Goal: Task Accomplishment & Management: Complete application form

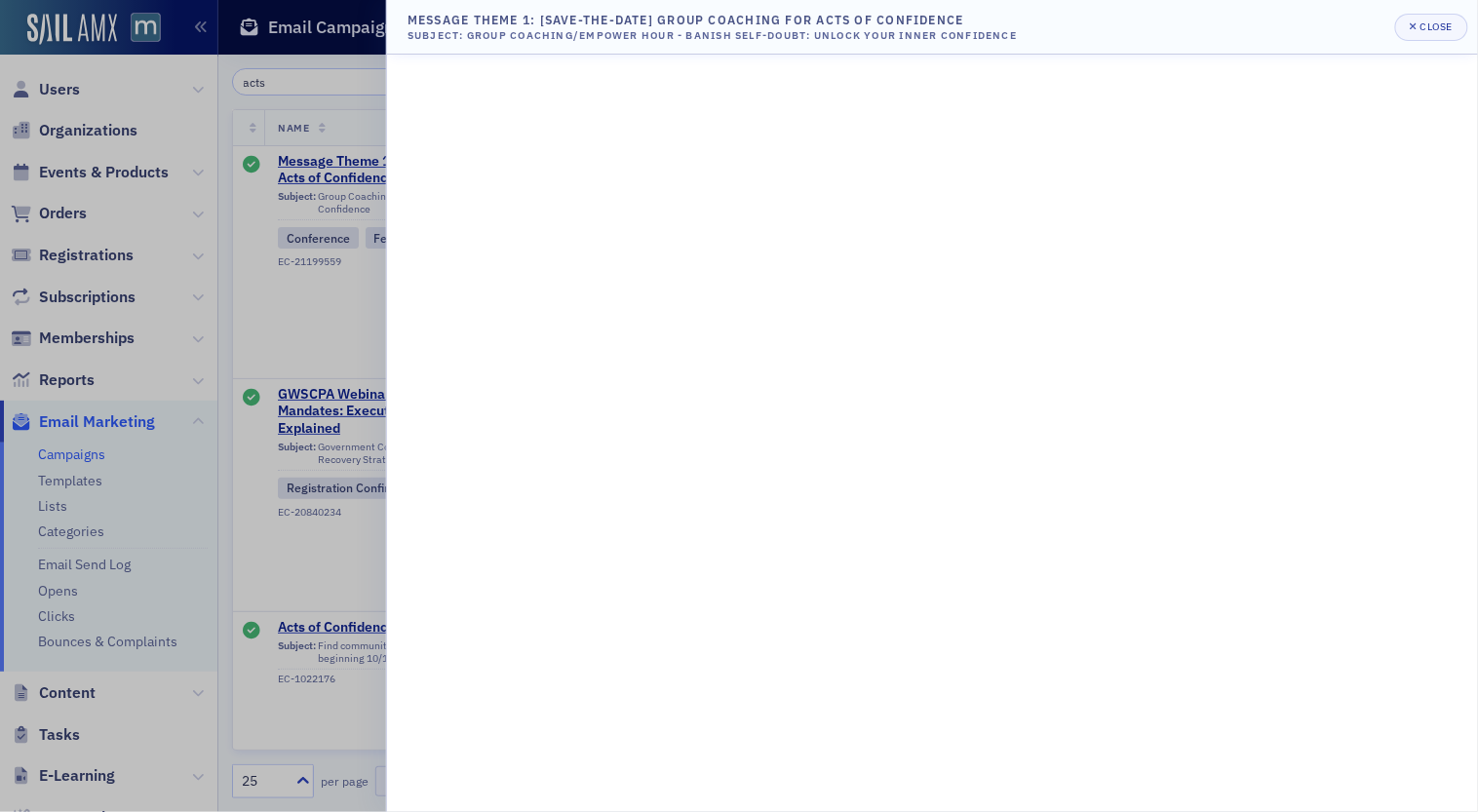
click at [220, 354] on div at bounding box center [739, 406] width 1478 height 812
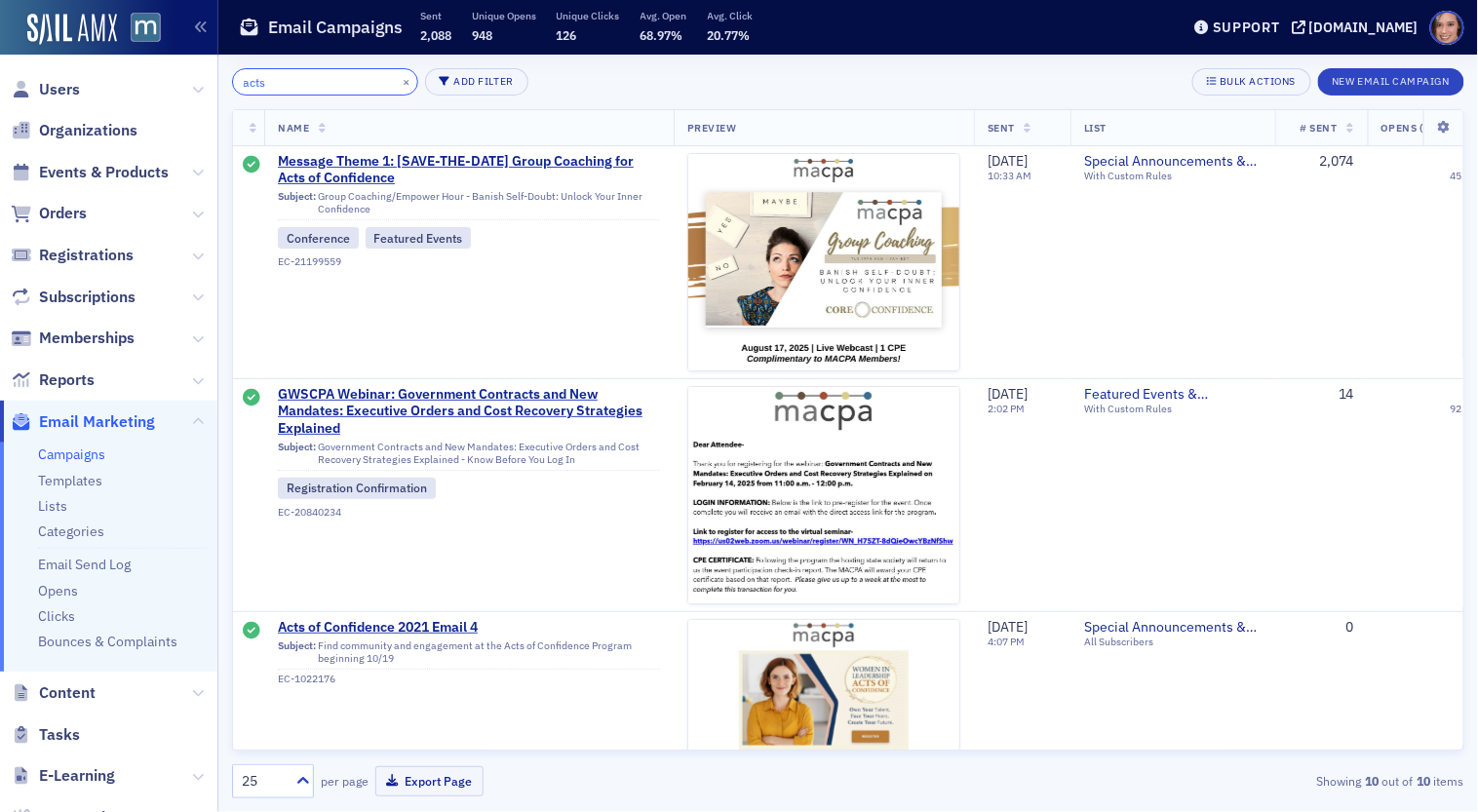
click at [293, 86] on input "acts" at bounding box center [324, 82] width 186 height 28
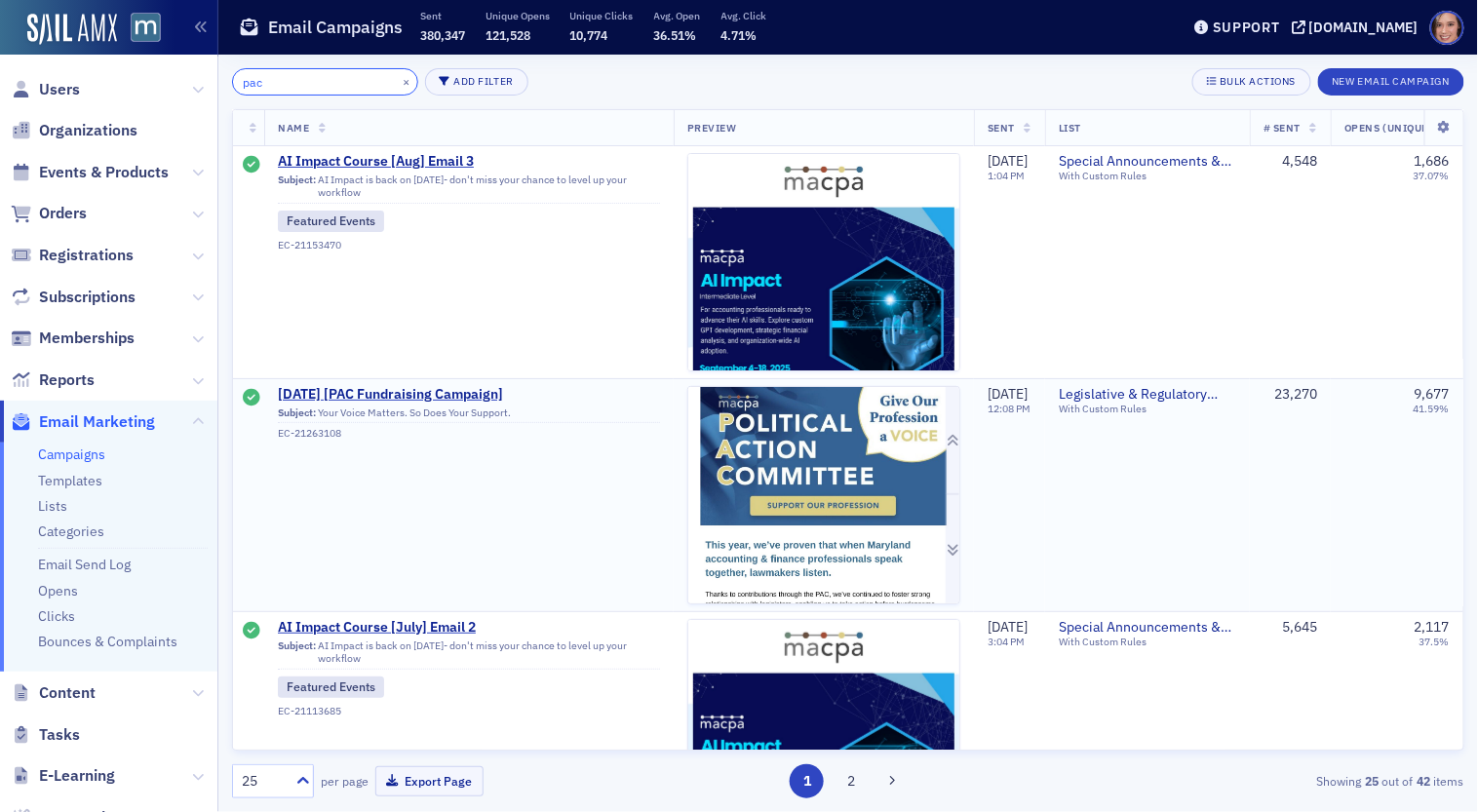
type input "pac"
click at [811, 484] on img at bounding box center [823, 725] width 271 height 676
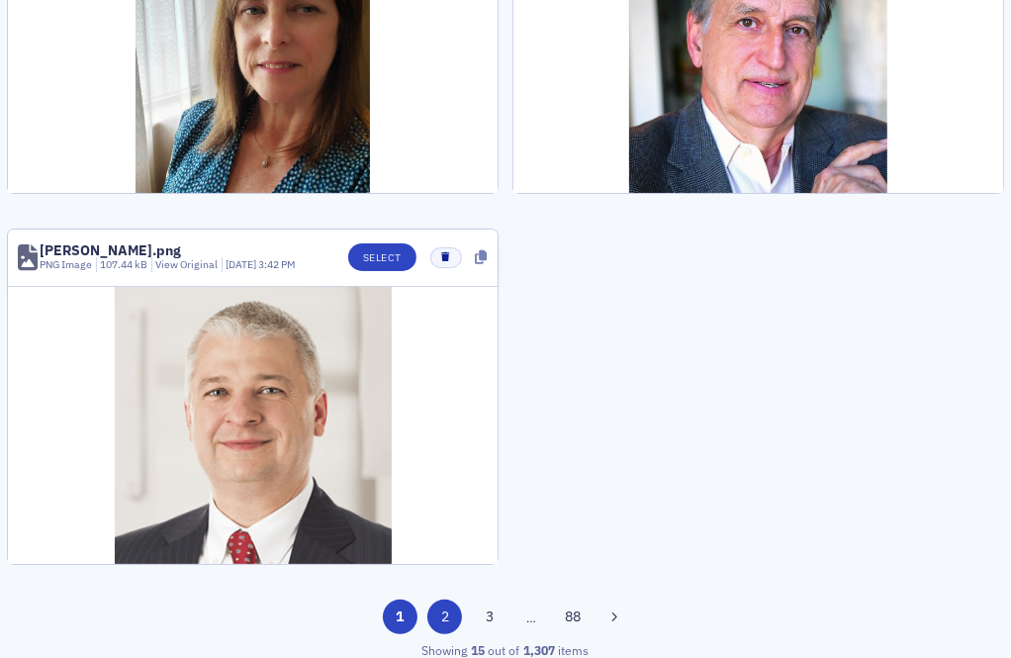
click at [455, 603] on button "2" at bounding box center [444, 616] width 35 height 35
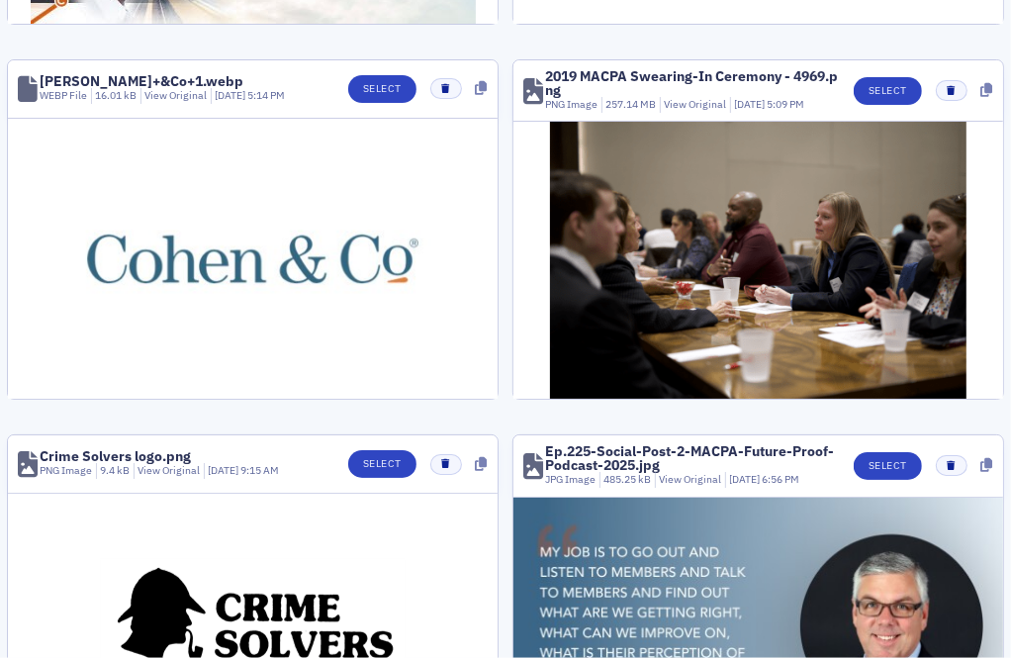
scroll to position [2182, 0]
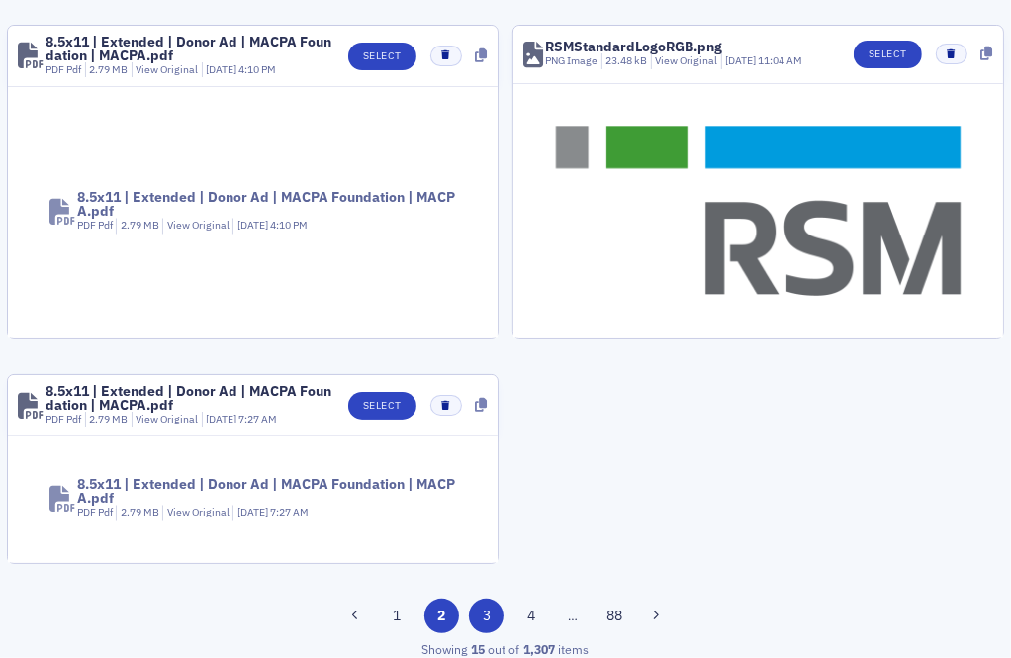
click at [492, 614] on button "3" at bounding box center [486, 615] width 35 height 35
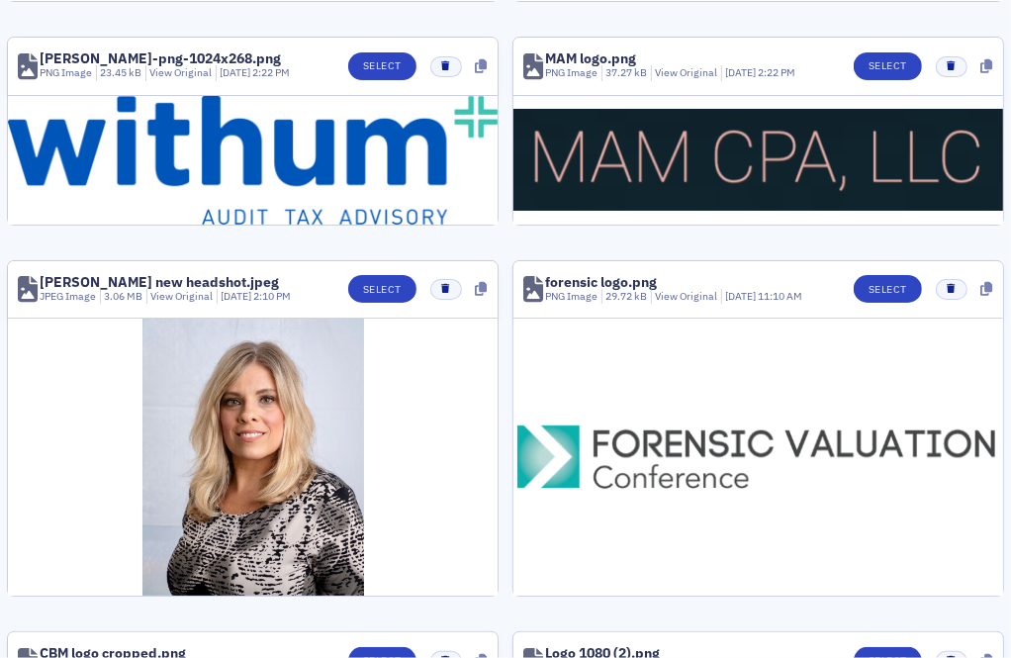
scroll to position [0, 0]
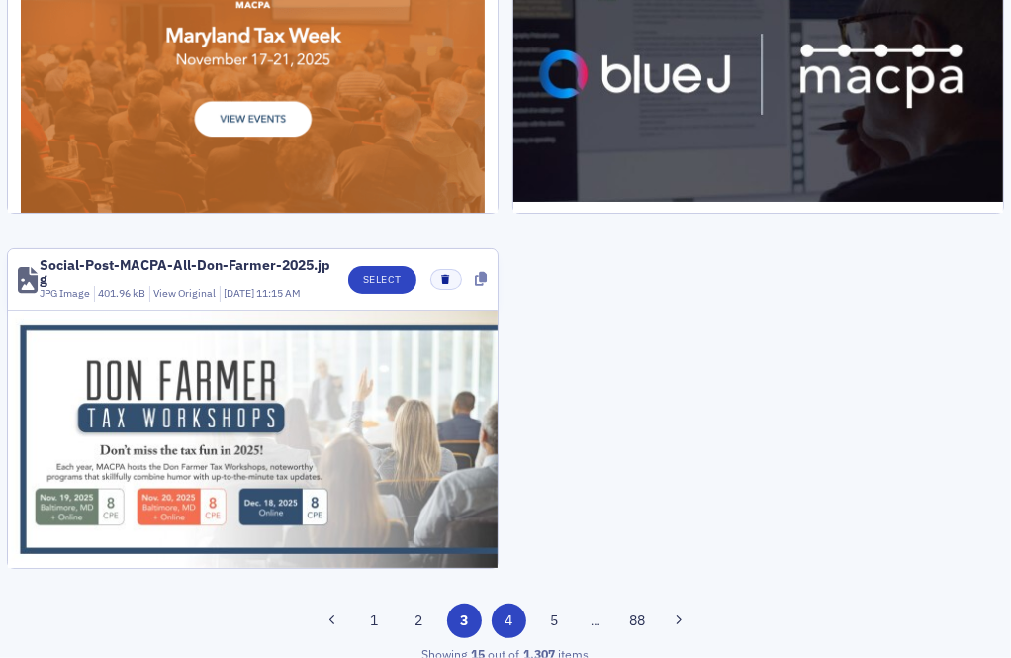
click at [511, 603] on button "4" at bounding box center [509, 620] width 35 height 35
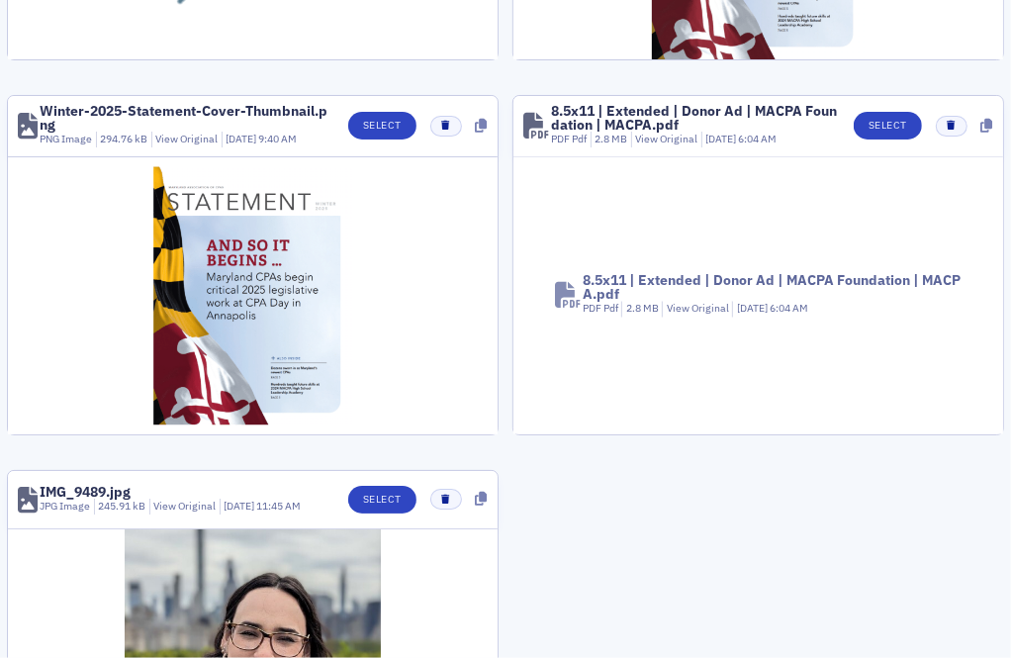
scroll to position [2484, 0]
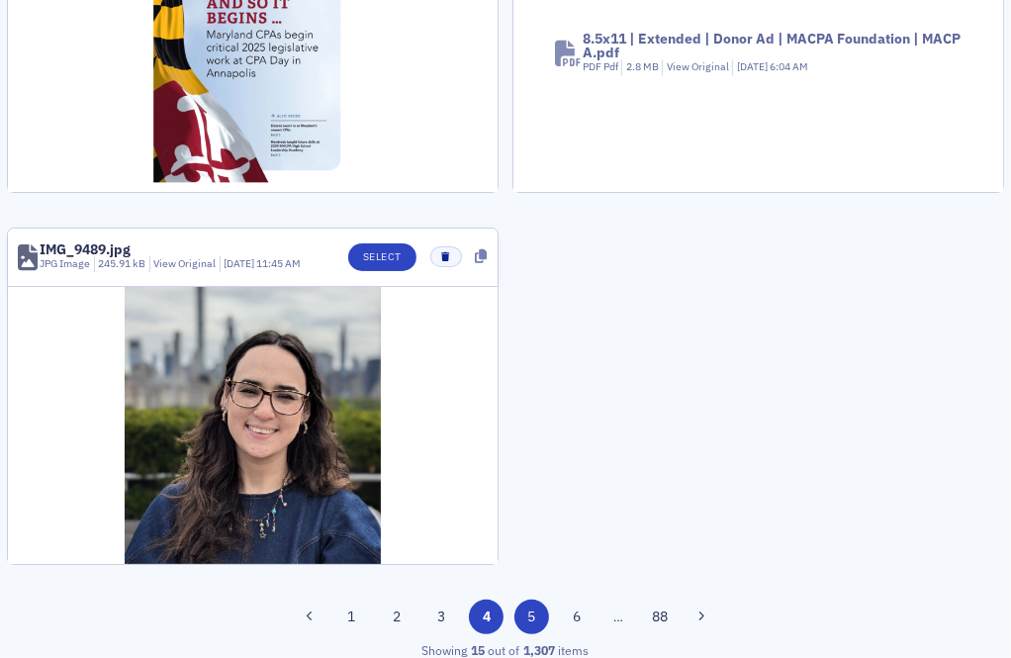
click at [532, 599] on button "5" at bounding box center [531, 616] width 35 height 35
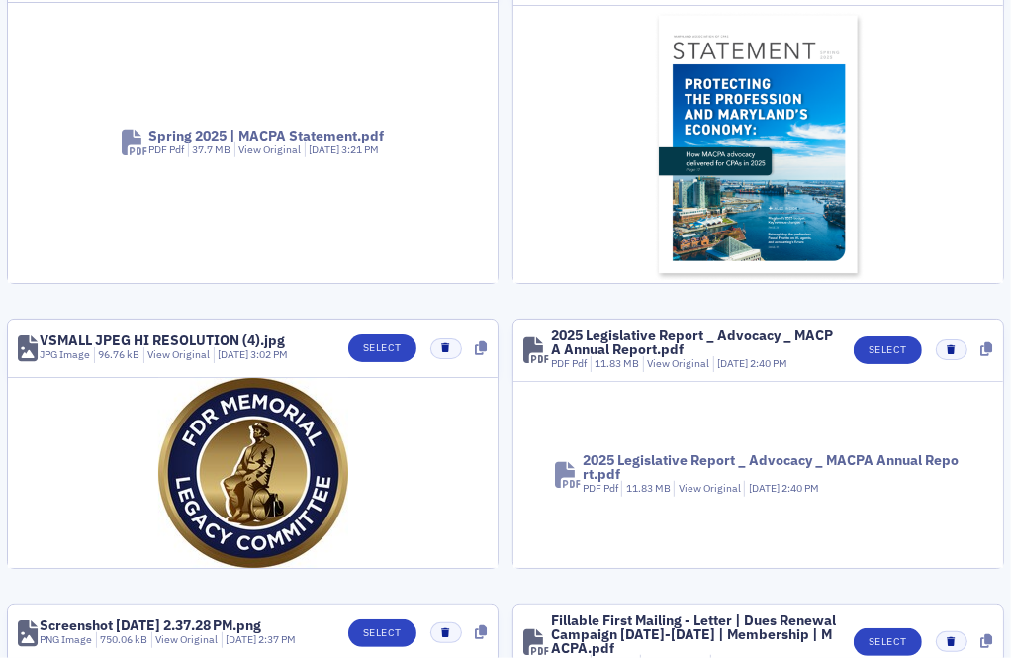
scroll to position [945, 0]
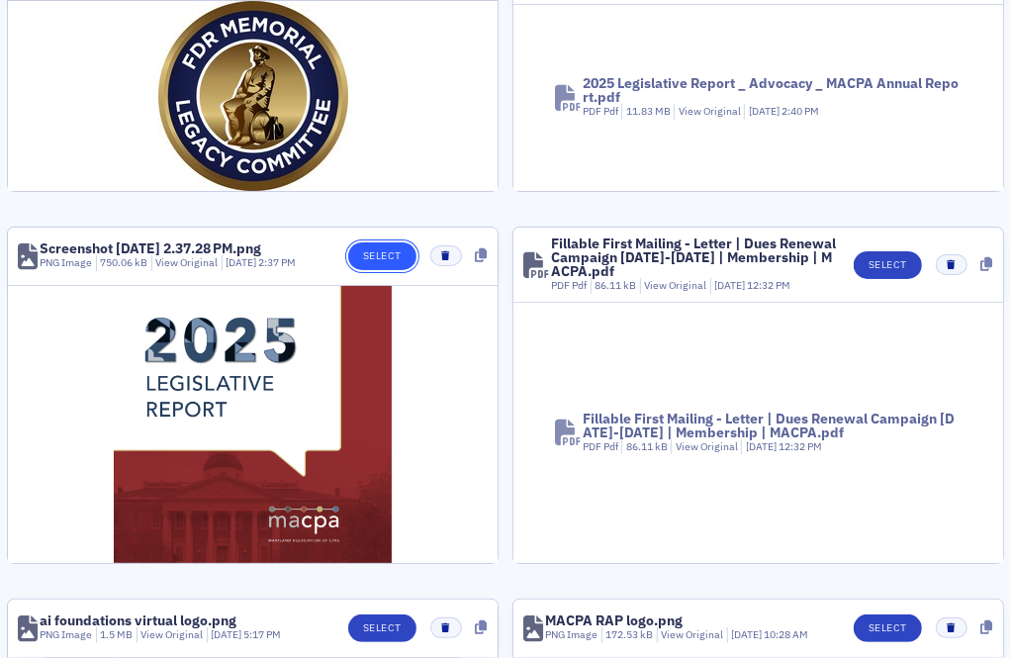
click at [392, 254] on button "Select" at bounding box center [382, 256] width 68 height 28
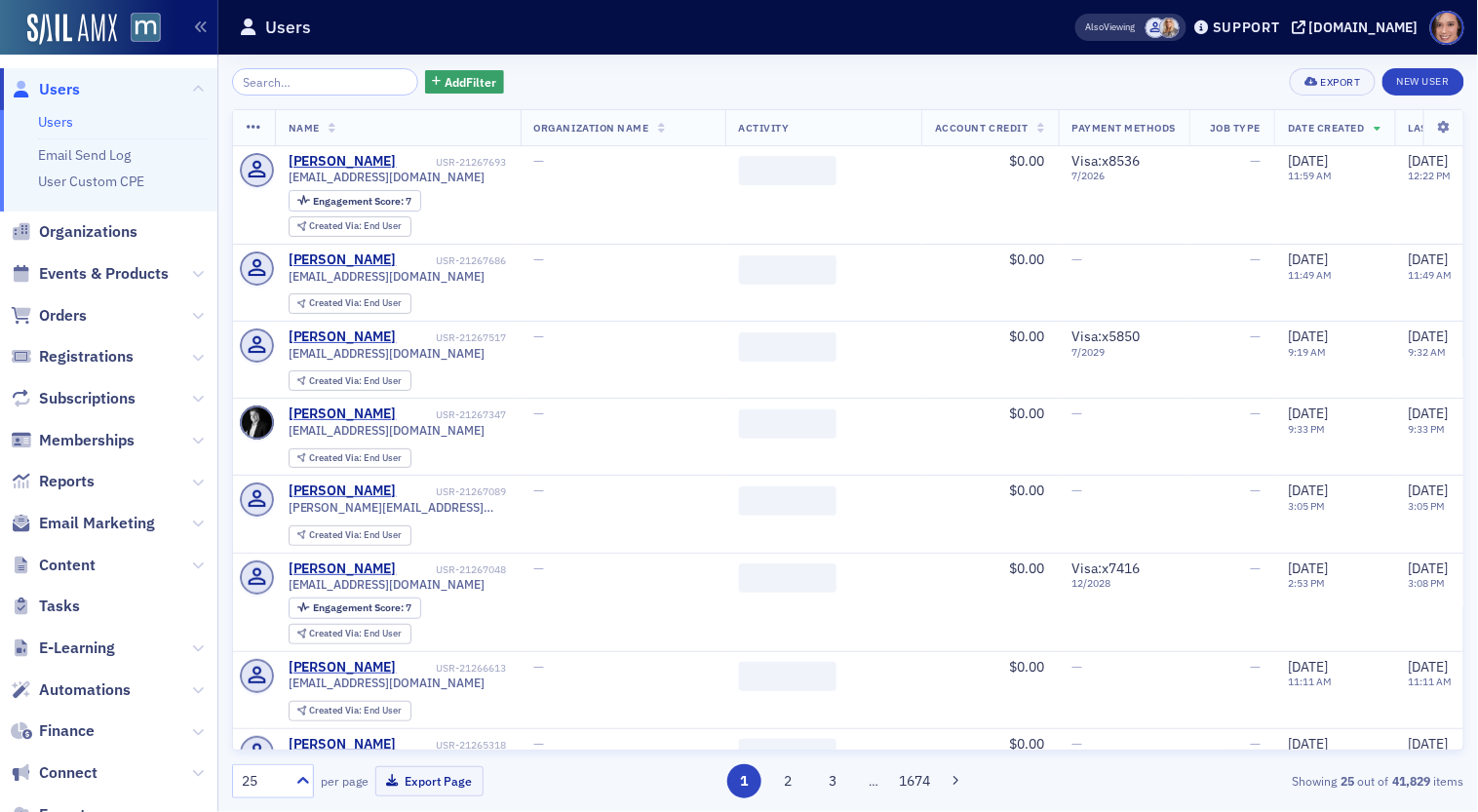
click at [204, 575] on span "Content" at bounding box center [108, 565] width 218 height 42
click at [204, 568] on span "Content" at bounding box center [108, 565] width 218 height 42
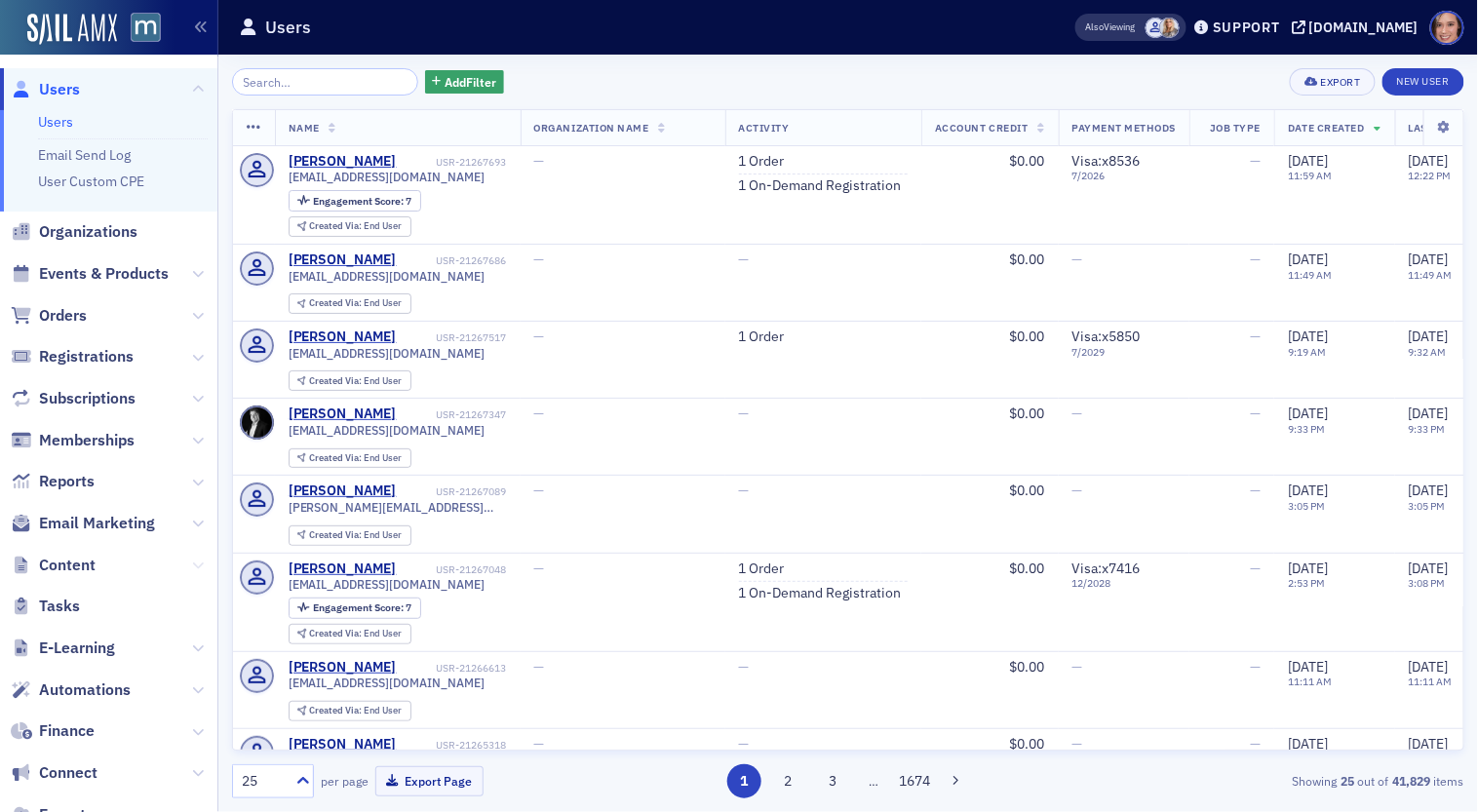
click at [196, 568] on icon at bounding box center [198, 566] width 12 height 12
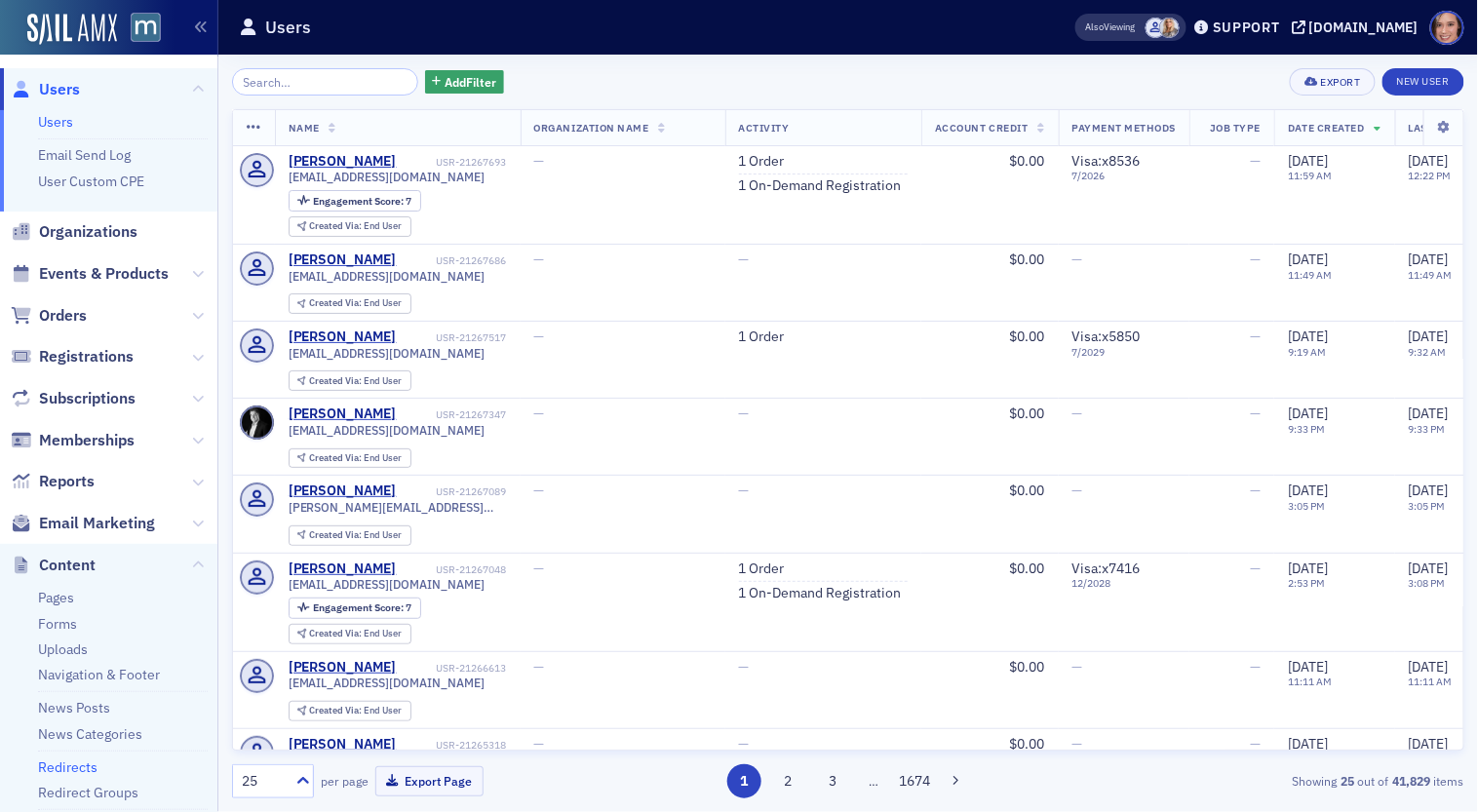
click at [86, 760] on link "Redirects" at bounding box center [68, 767] width 59 height 18
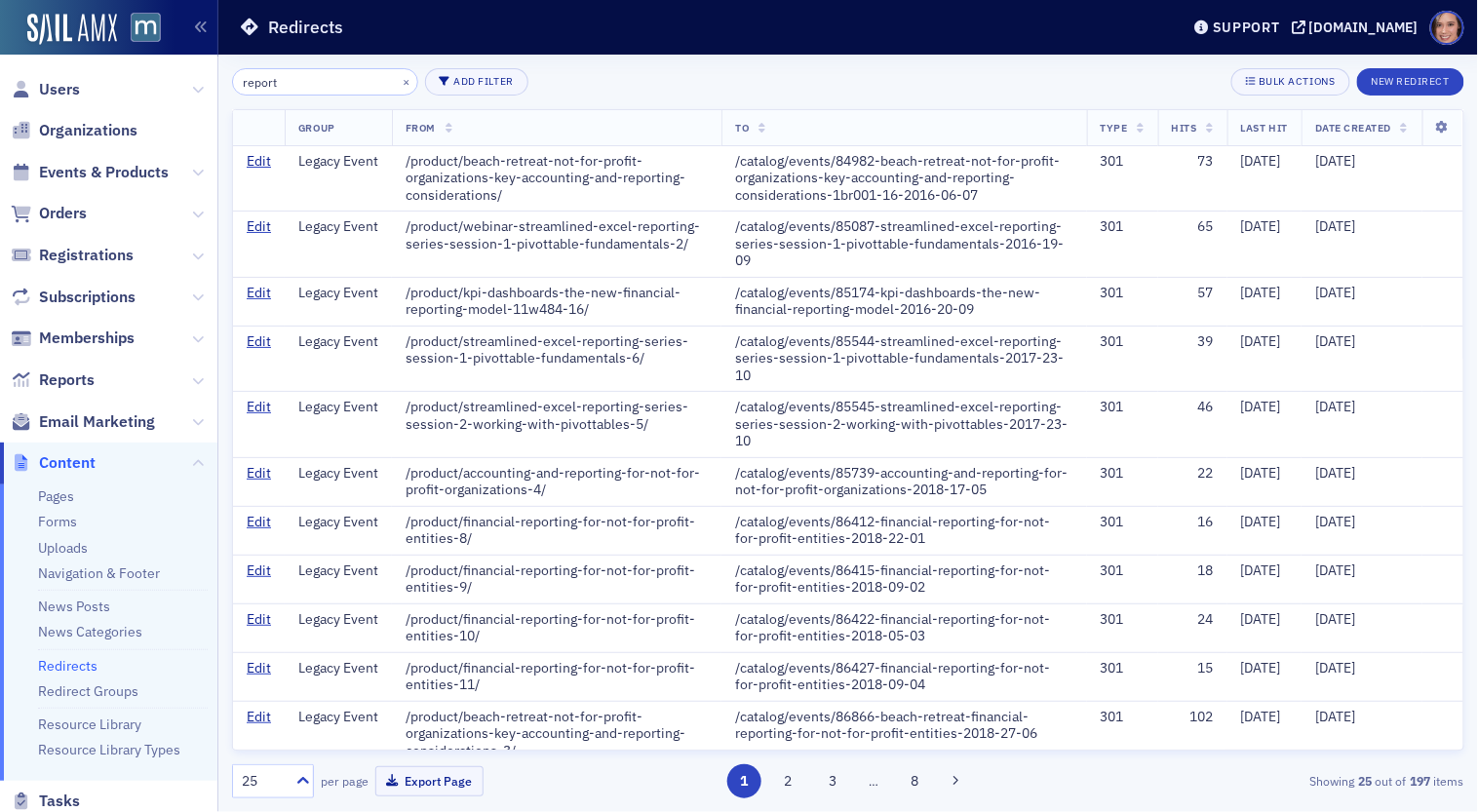
click at [306, 93] on input "report" at bounding box center [324, 82] width 186 height 28
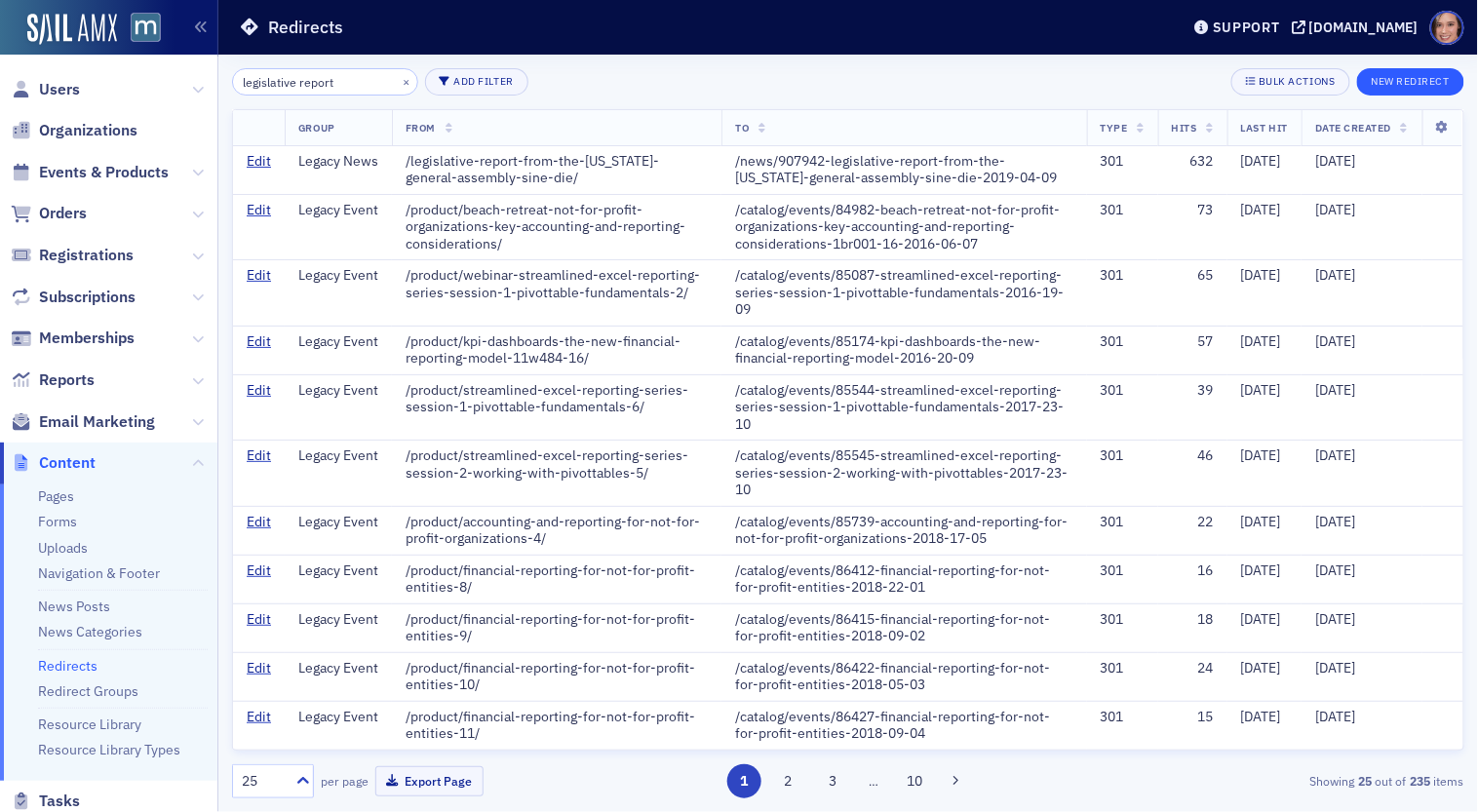
type input "legislative report"
click at [1427, 94] on button "New Redirect" at bounding box center [1411, 82] width 107 height 28
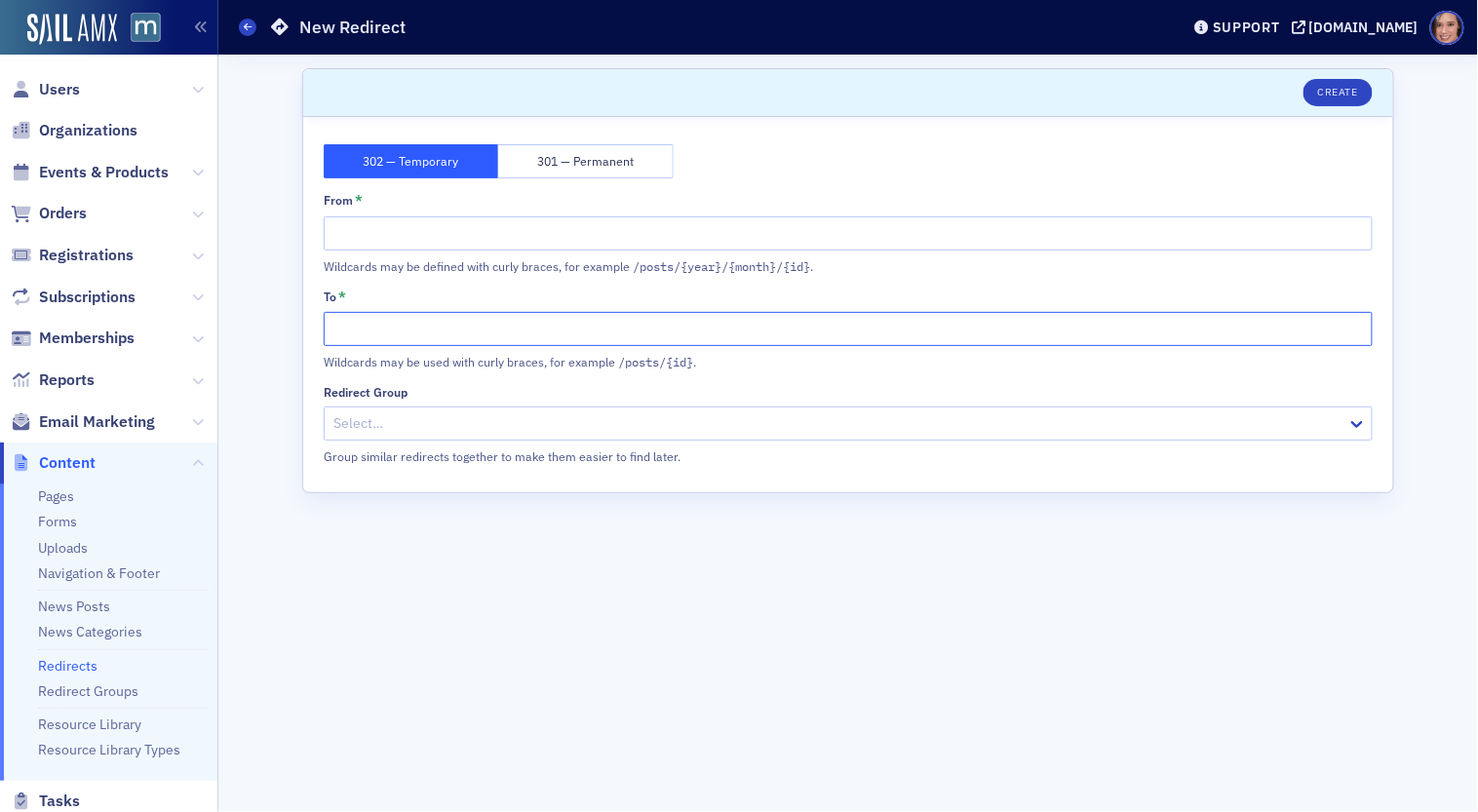
click at [644, 333] on input "To *" at bounding box center [848, 328] width 1049 height 34
paste input "https://macpa.org/advocacy/pac#achieved"
drag, startPoint x: 441, startPoint y: 323, endPoint x: 250, endPoint y: 327, distance: 191.0
click at [250, 327] on div "Scroll to Unsaved changes Create 302 — Temporary 301 — Permanent From * Wildcar…" at bounding box center [848, 433] width 1232 height 757
type input "/advocacy/pac#achieved"
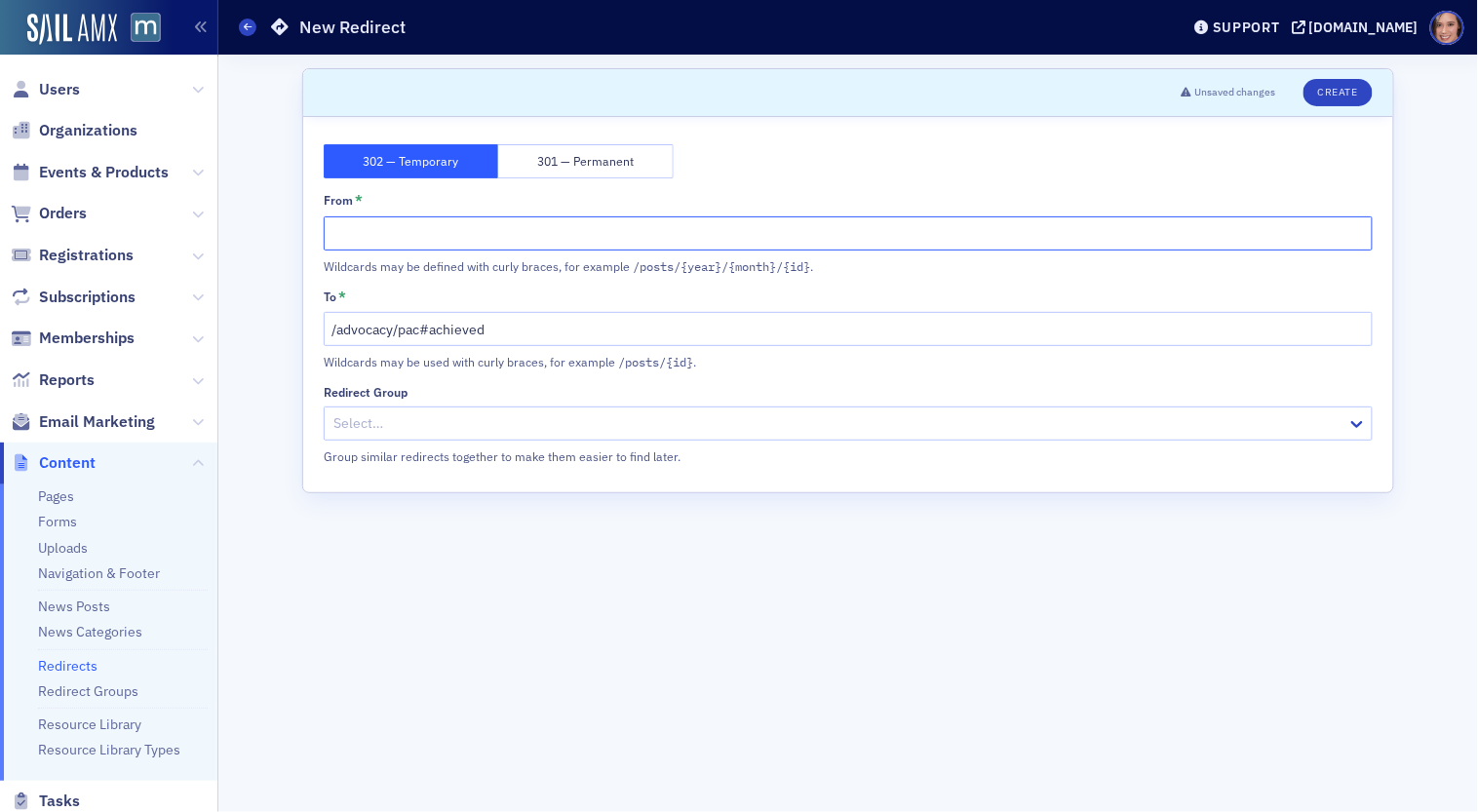
click at [386, 234] on input "From *" at bounding box center [848, 234] width 1049 height 34
click at [346, 235] on input "/pac-report" at bounding box center [848, 234] width 1049 height 34
click at [593, 230] on input "/legislative-report" at bounding box center [848, 234] width 1049 height 34
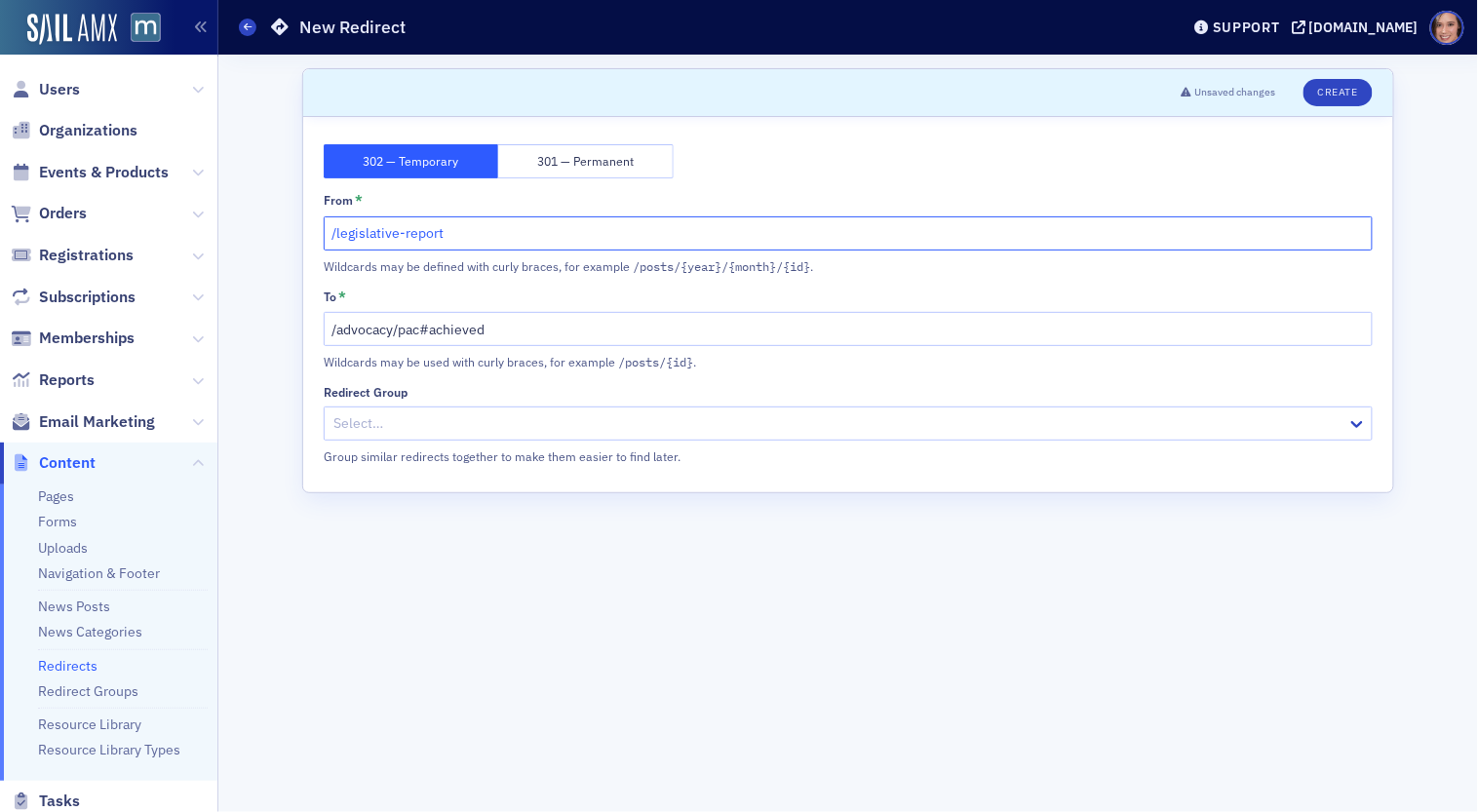
click at [593, 230] on input "/legislative-report" at bounding box center [848, 234] width 1049 height 34
click at [357, 230] on input "/legislative-report" at bounding box center [848, 234] width 1049 height 34
click at [324, 234] on input "/legislative-report" at bounding box center [848, 234] width 1049 height 34
click at [354, 235] on input "/legislative-report" at bounding box center [848, 234] width 1049 height 34
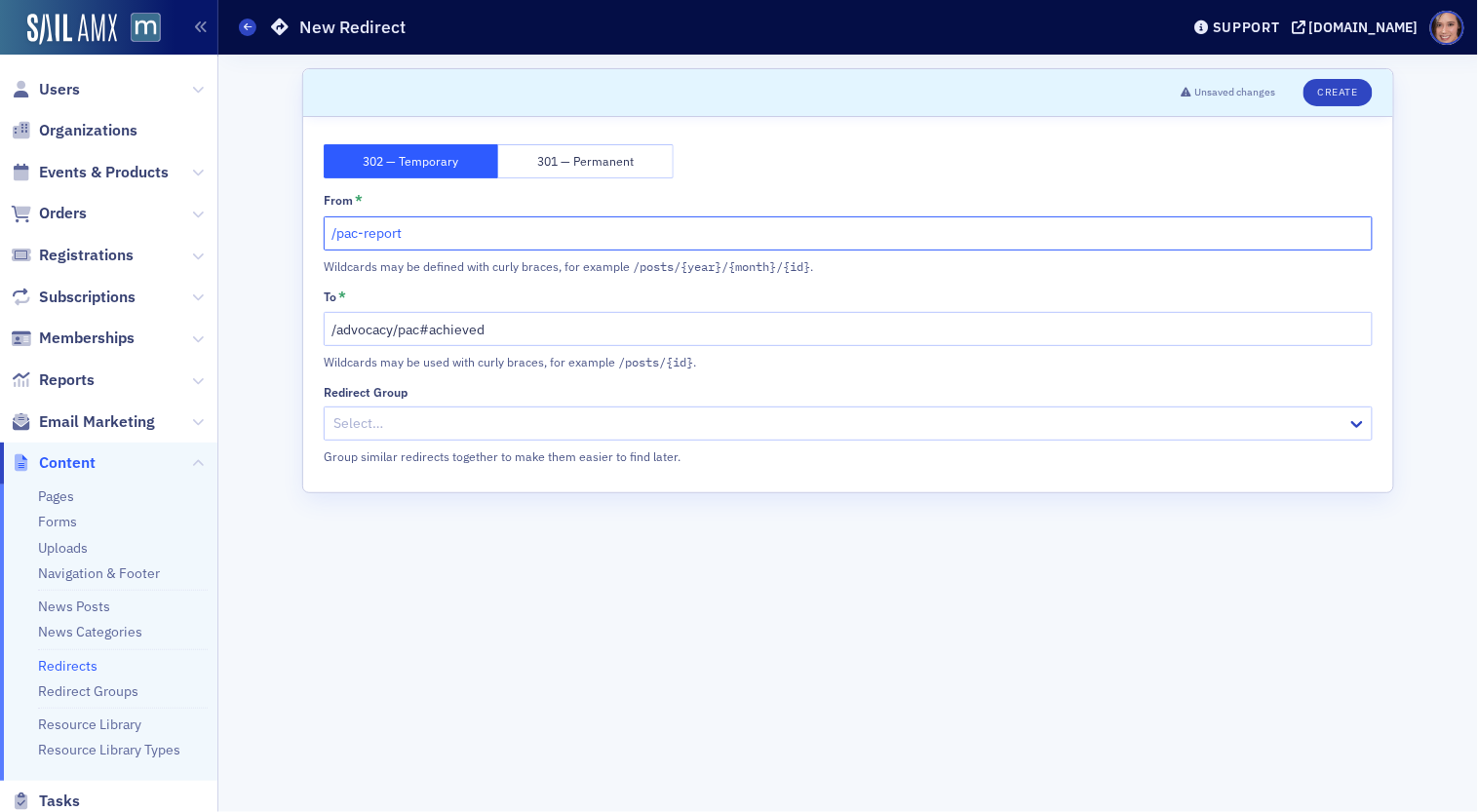
click at [382, 238] on input "/pac-report" at bounding box center [848, 234] width 1049 height 34
click at [928, 222] on input "/pac-achieved" at bounding box center [848, 234] width 1049 height 34
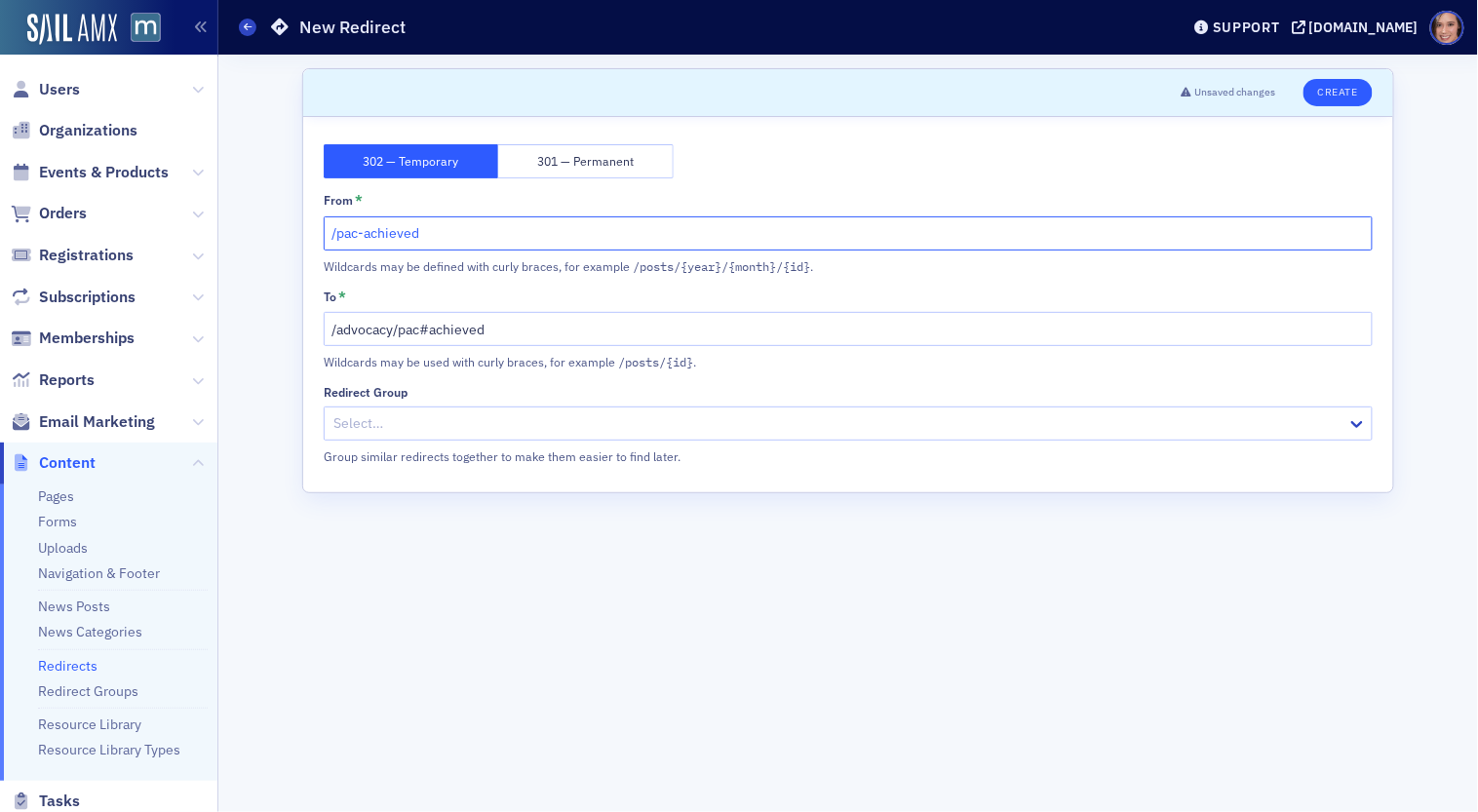
type input "/pac-achieved"
click at [1330, 96] on button "Create" at bounding box center [1338, 93] width 69 height 28
drag, startPoint x: 334, startPoint y: 232, endPoint x: 560, endPoint y: 232, distance: 226.0
click at [560, 232] on input "/pac-achieved" at bounding box center [848, 234] width 1049 height 34
type input "/advocacy-report"
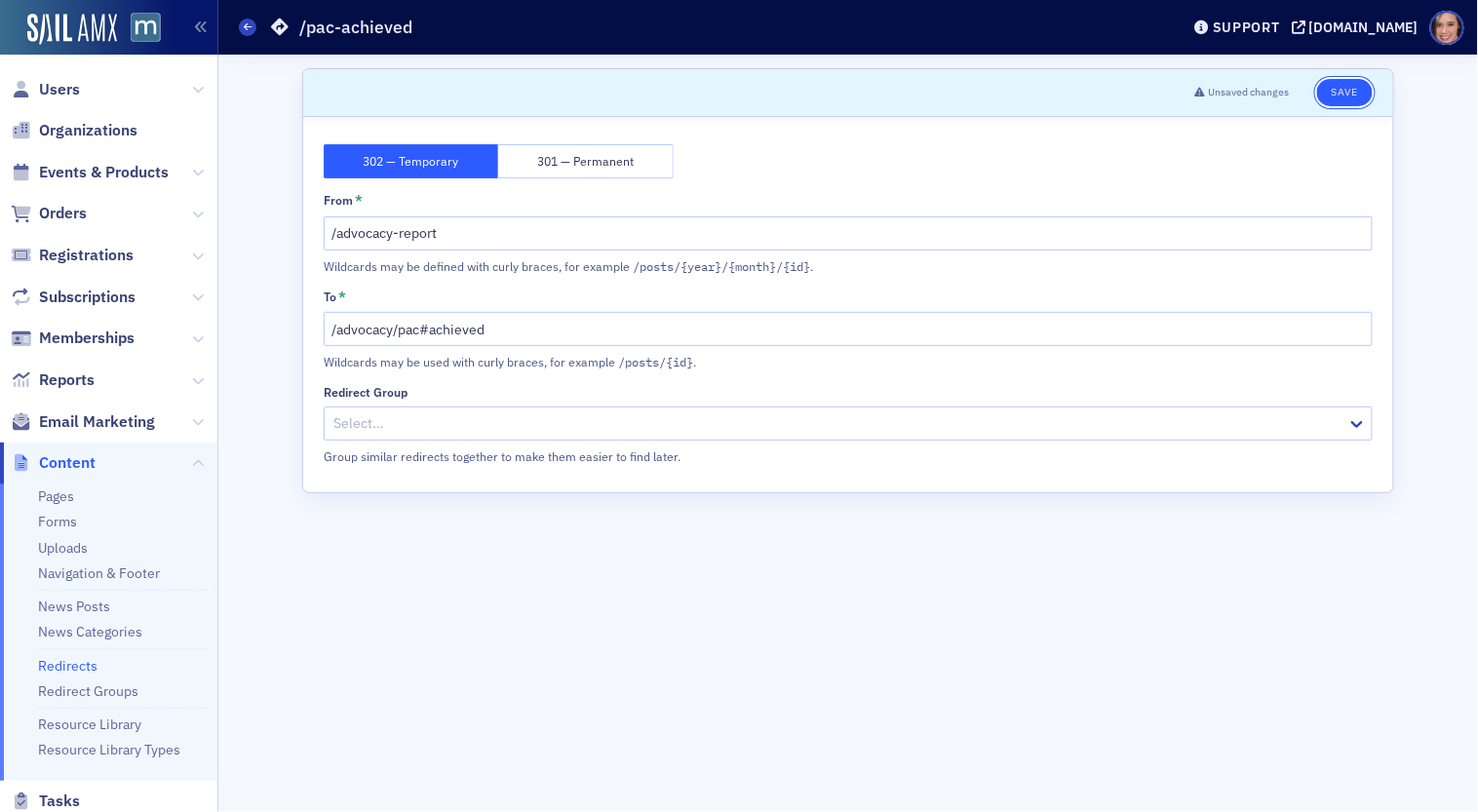
click at [1336, 94] on button "Save" at bounding box center [1345, 93] width 55 height 28
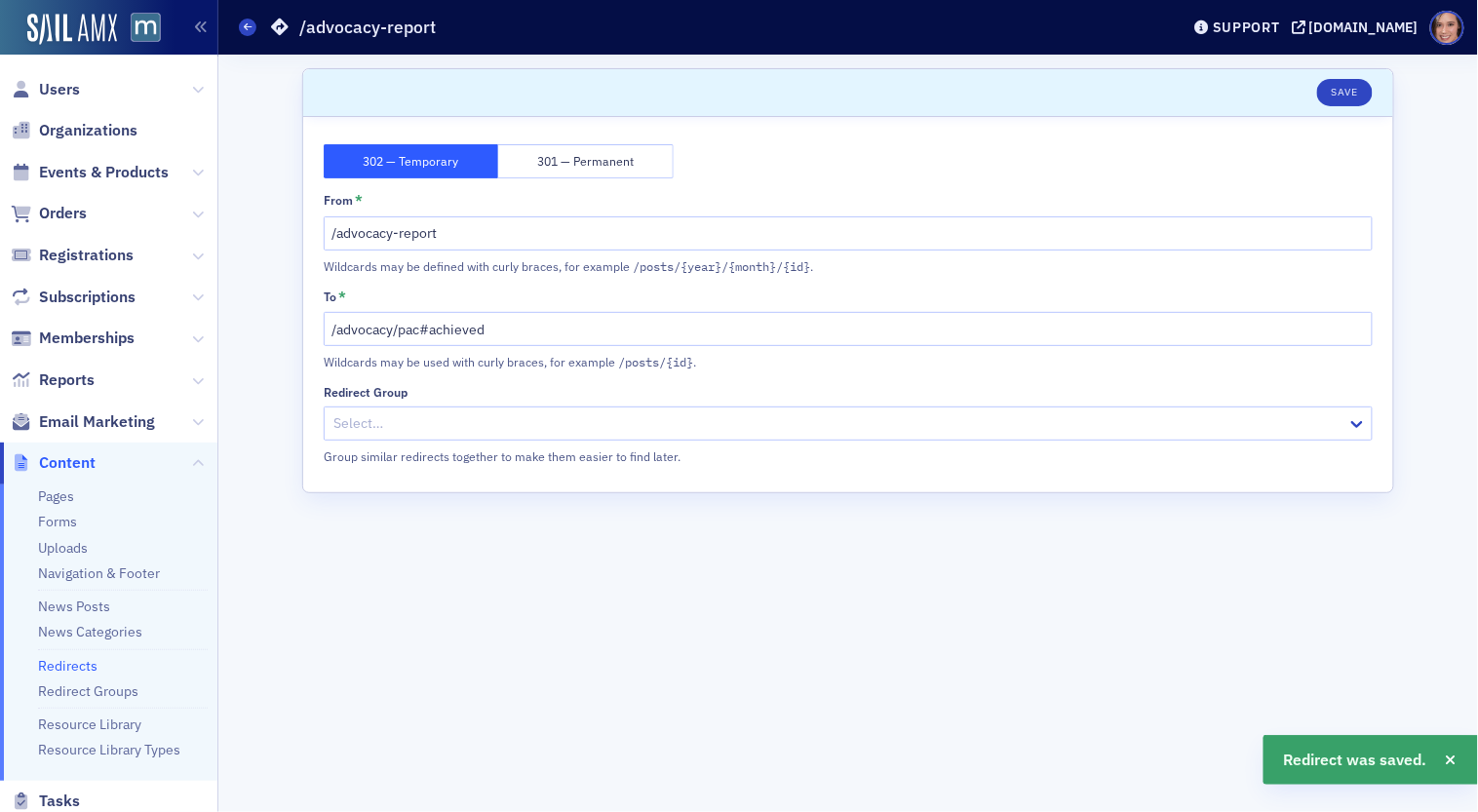
click at [584, 213] on div "From * /advocacy-report Wildcards may be defined with curly braces, for example…" at bounding box center [848, 234] width 1049 height 83
click at [587, 235] on input "/advocacy-report" at bounding box center [848, 234] width 1049 height 34
